Goal: Task Accomplishment & Management: Manage account settings

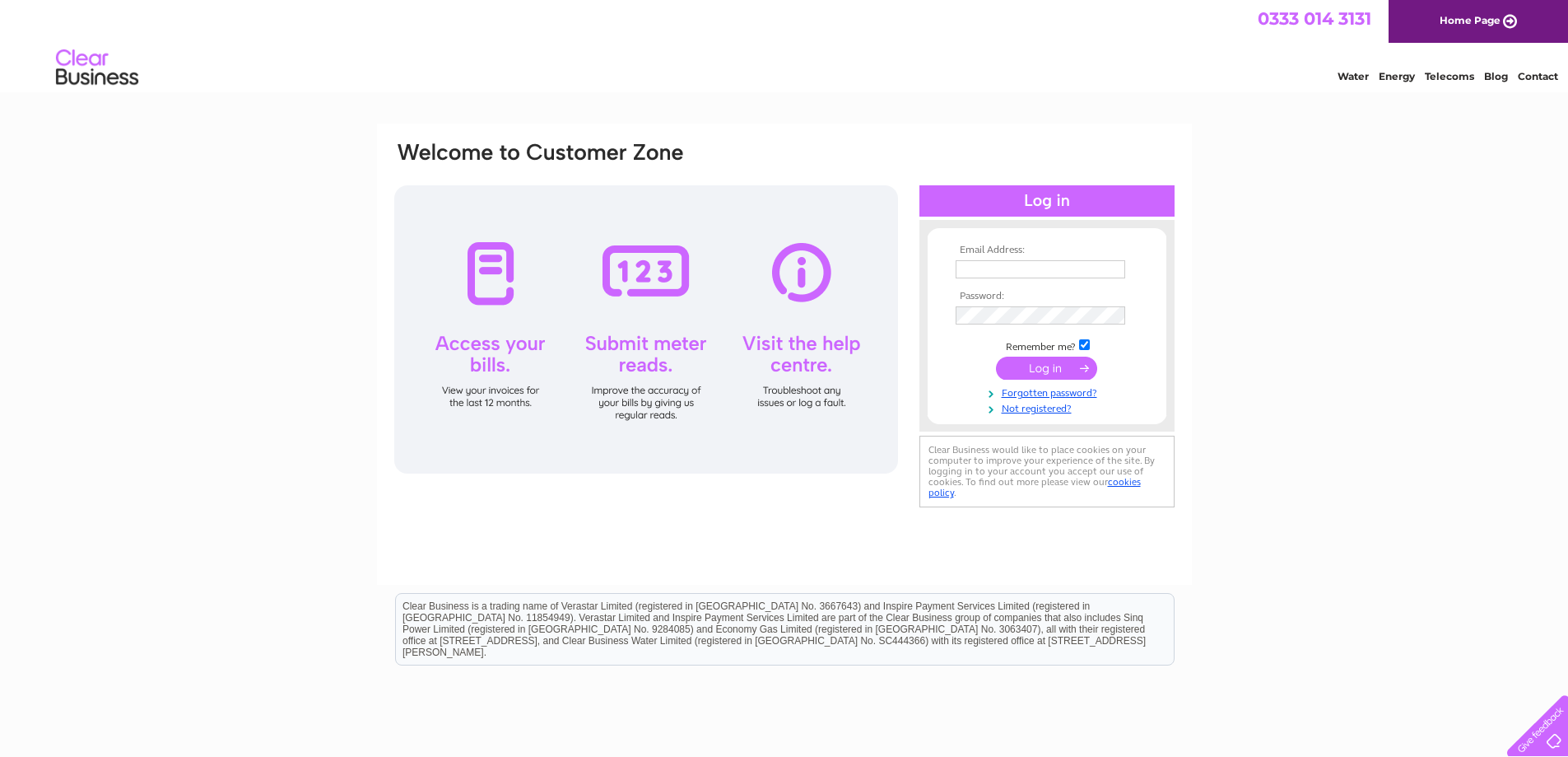
click at [1010, 274] on input "text" at bounding box center [1040, 270] width 169 height 19
type input "[EMAIL_ADDRESS][DOMAIN_NAME]"
click at [996, 359] on input "submit" at bounding box center [1046, 370] width 101 height 23
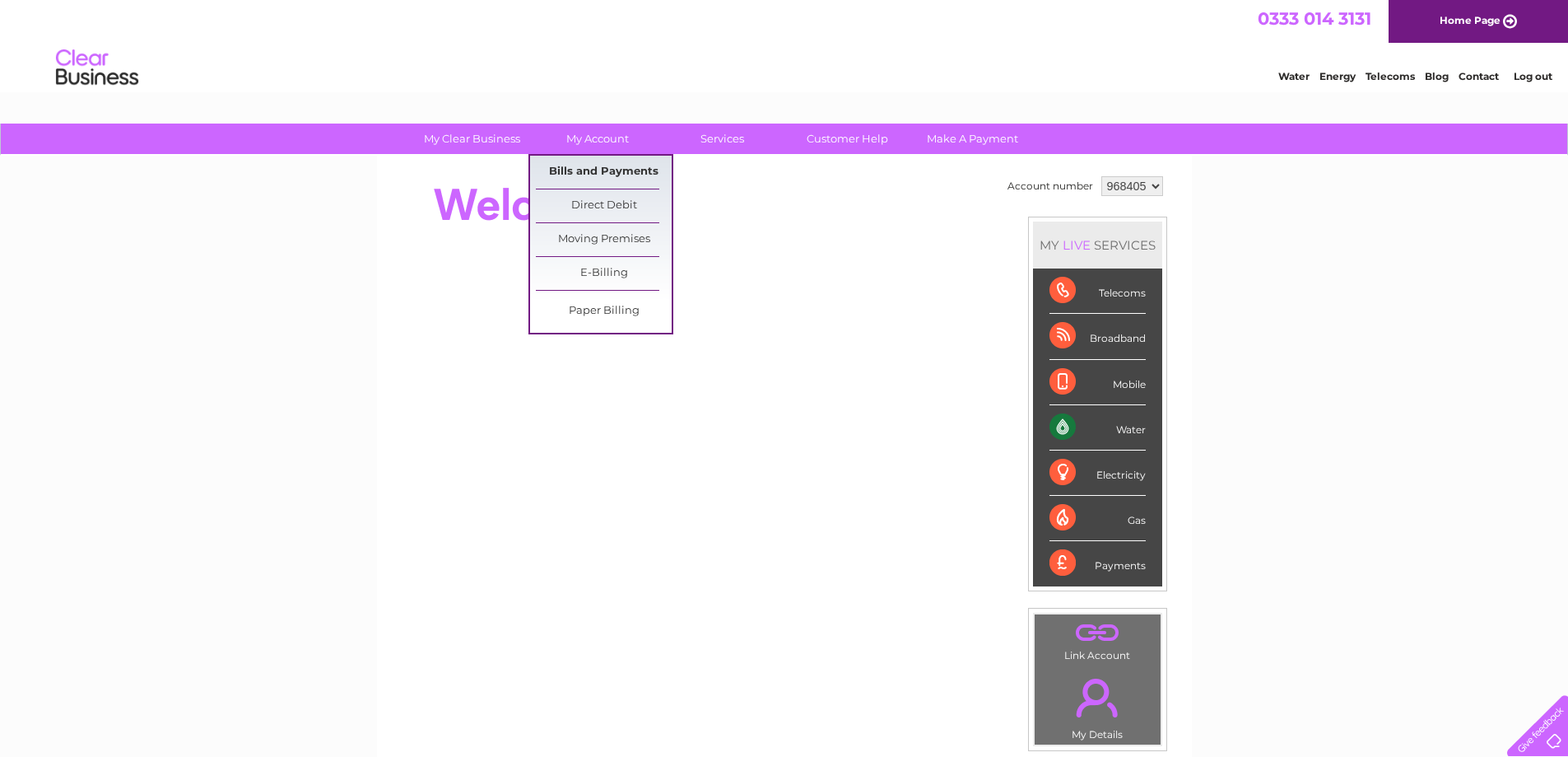
click at [588, 175] on link "Bills and Payments" at bounding box center [604, 172] width 136 height 33
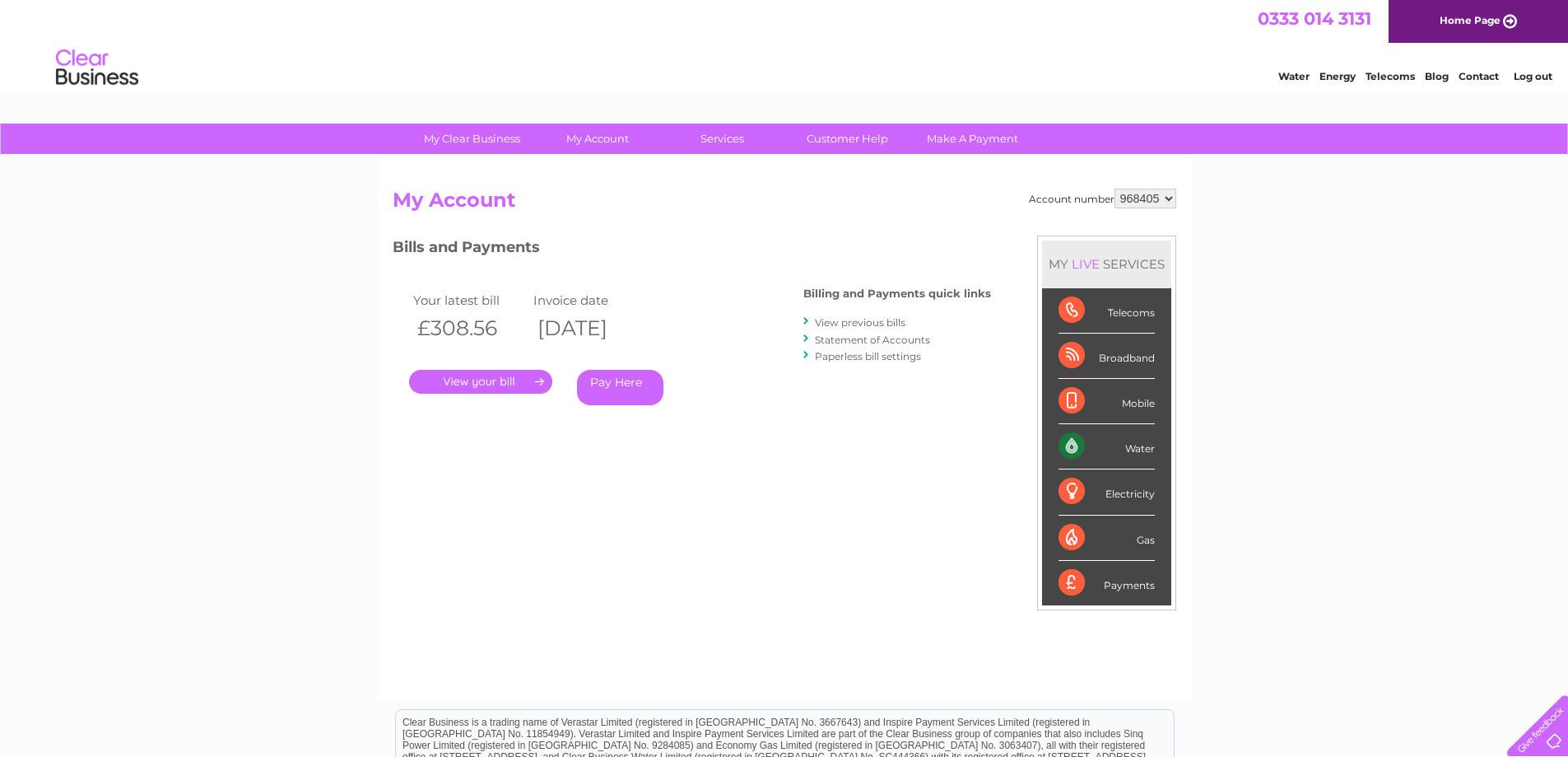
click at [447, 379] on link "." at bounding box center [481, 382] width 144 height 24
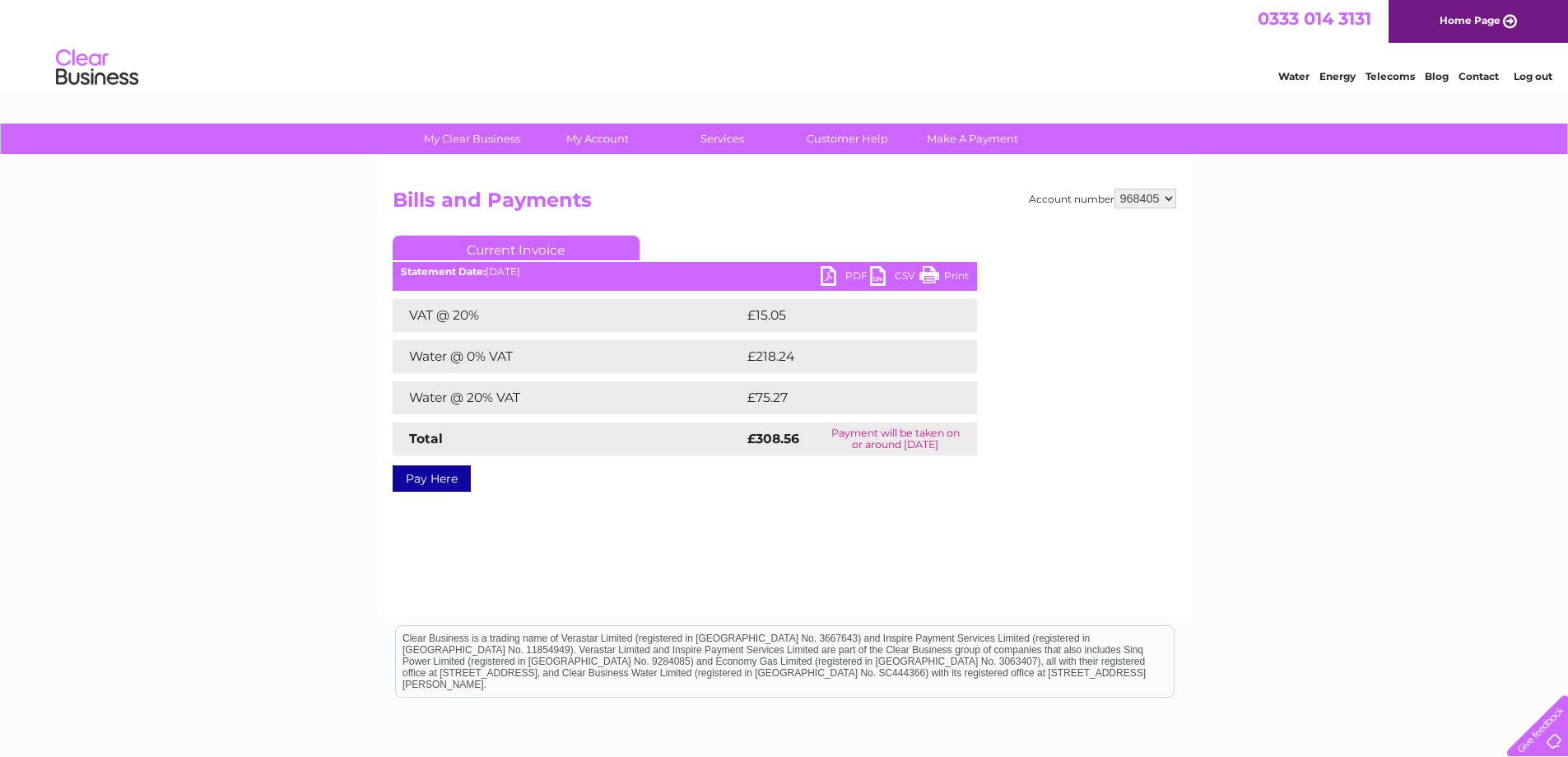
click at [835, 275] on link "PDF" at bounding box center [845, 278] width 49 height 24
